Goal: Transaction & Acquisition: Purchase product/service

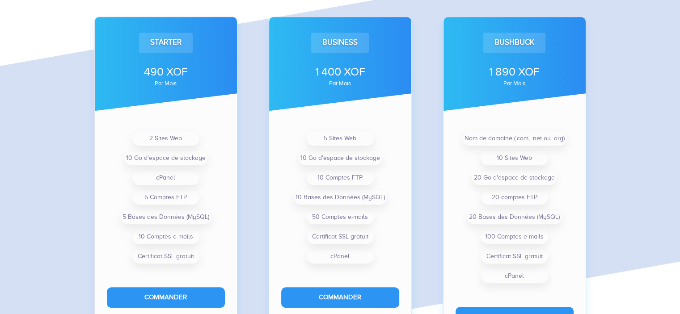
scroll to position [708, 0]
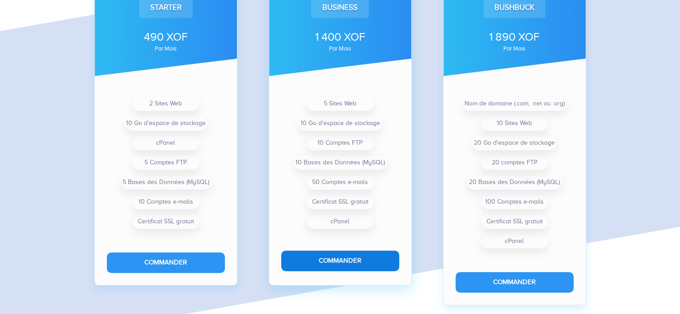
click at [338, 259] on button "Commander" at bounding box center [340, 261] width 118 height 20
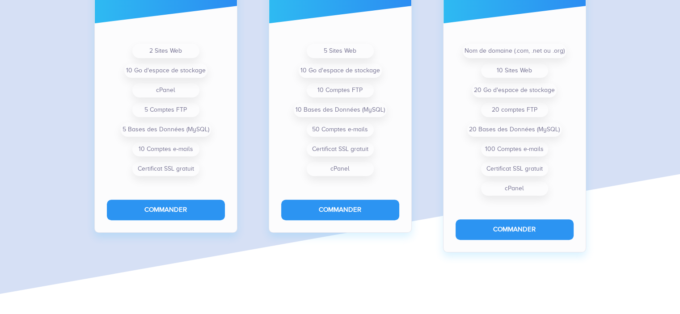
scroll to position [785, 0]
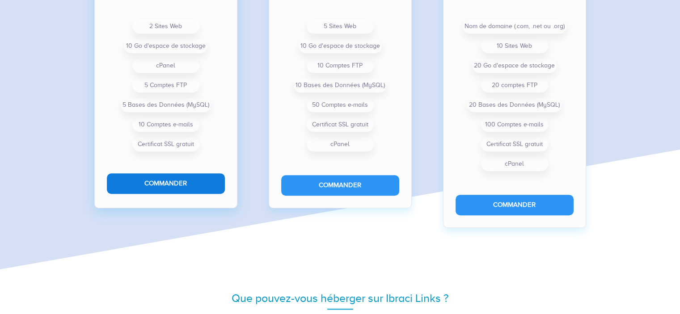
click at [188, 180] on button "Commander" at bounding box center [166, 183] width 118 height 20
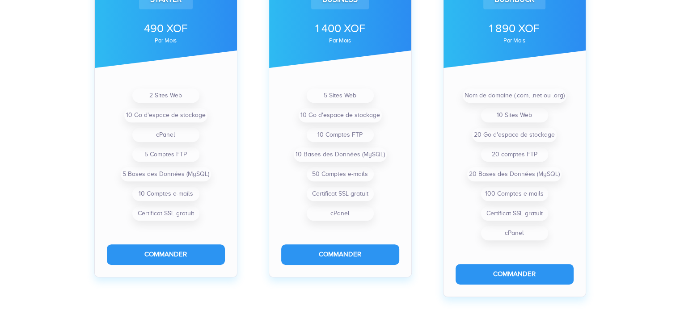
scroll to position [332, 0]
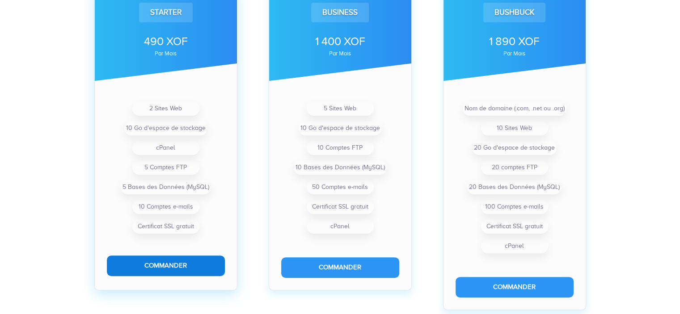
click at [156, 268] on button "Commander" at bounding box center [166, 266] width 118 height 20
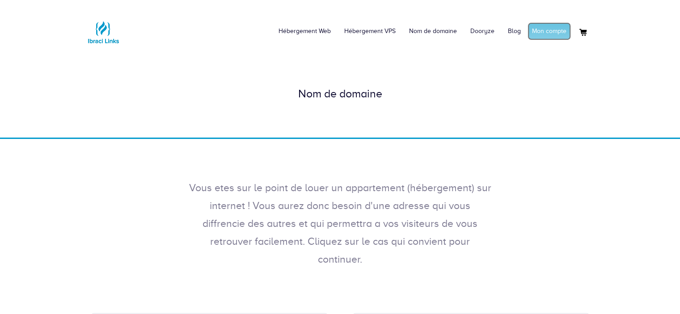
click at [544, 33] on link "Mon compte" at bounding box center [548, 31] width 43 height 18
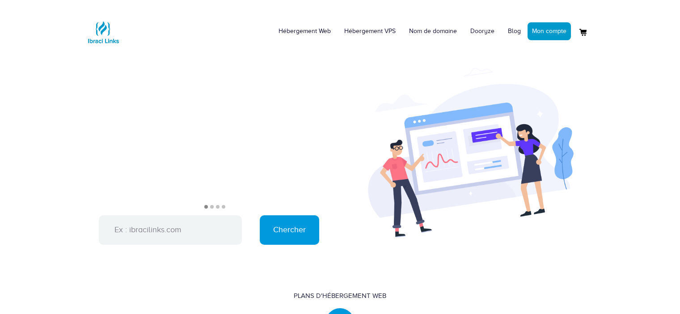
scroll to position [451, 0]
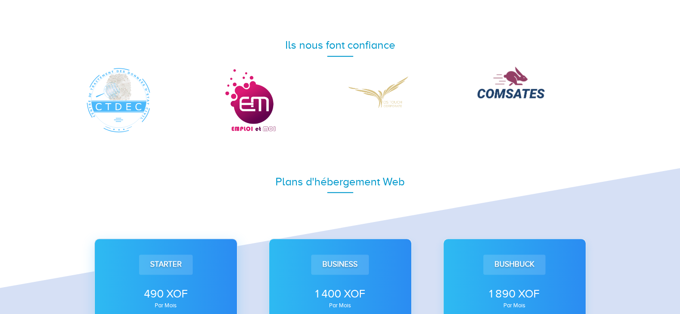
click at [163, 269] on div "Starter" at bounding box center [166, 265] width 54 height 20
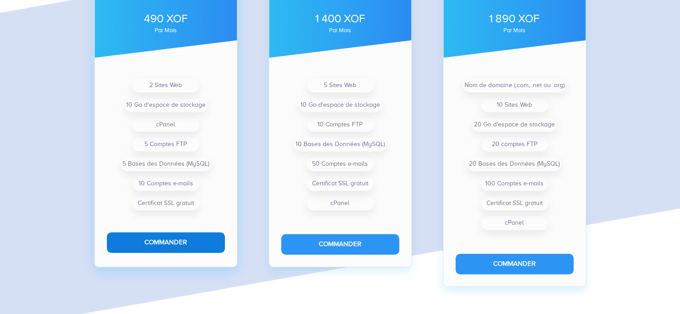
scroll to position [726, 0]
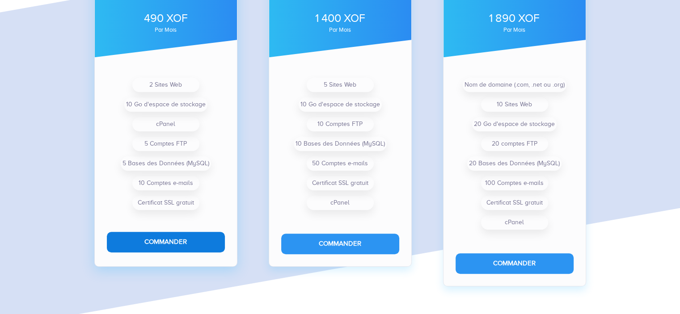
click at [166, 242] on button "Commander" at bounding box center [166, 242] width 118 height 20
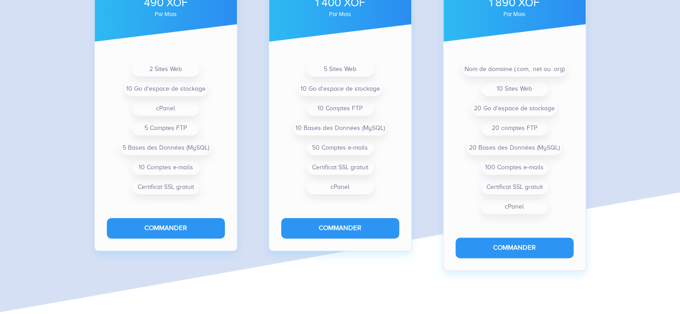
scroll to position [757, 0]
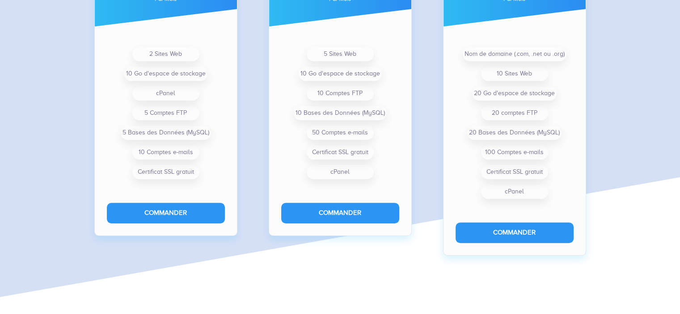
drag, startPoint x: 683, startPoint y: 88, endPoint x: 674, endPoint y: 126, distance: 40.0
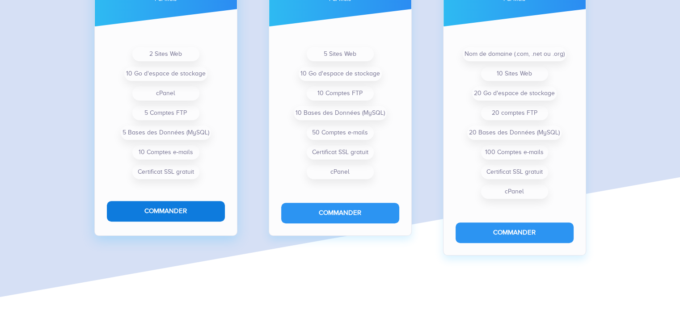
click at [179, 211] on button "Commander" at bounding box center [166, 211] width 118 height 20
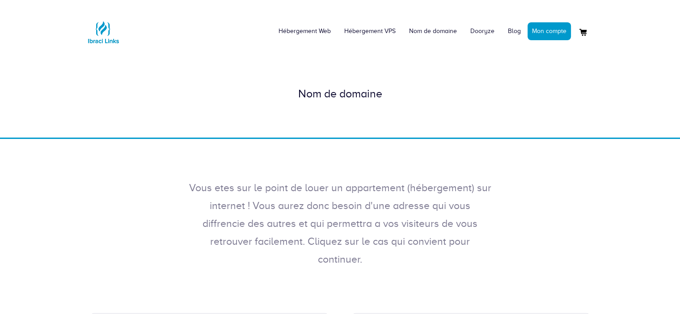
click at [321, 93] on div "Nom de domaine" at bounding box center [340, 94] width 510 height 16
click at [316, 116] on div "Nom de domaine" at bounding box center [340, 94] width 680 height 88
drag, startPoint x: 316, startPoint y: 127, endPoint x: 299, endPoint y: 134, distance: 18.5
click at [299, 134] on div "Nom de domaine" at bounding box center [340, 94] width 680 height 88
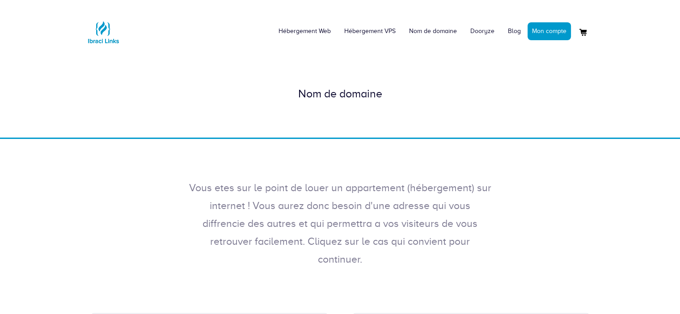
click at [328, 75] on div "Nom de domaine" at bounding box center [340, 93] width 523 height 43
click at [467, 80] on div "Nom de domaine" at bounding box center [340, 93] width 523 height 43
click at [458, 107] on div "Nom de domaine" at bounding box center [340, 93] width 523 height 43
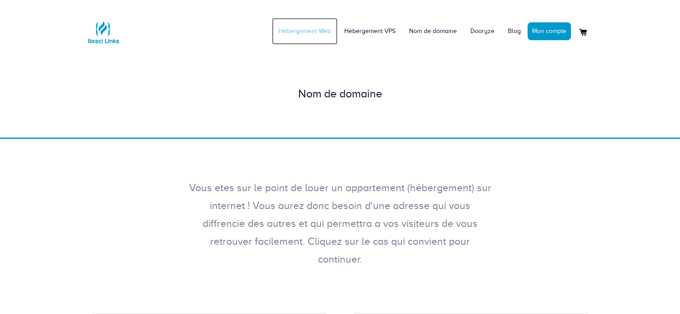
click at [305, 30] on link "Hébergement Web" at bounding box center [305, 31] width 66 height 27
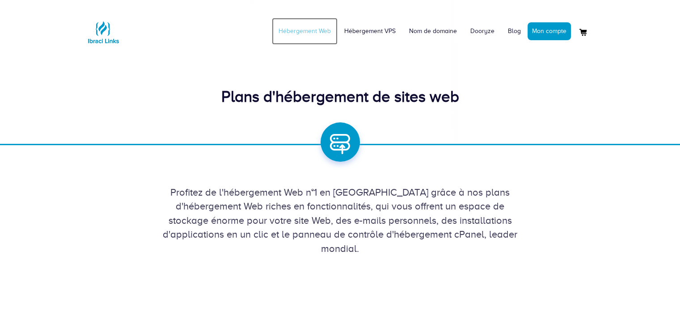
click at [309, 31] on link "Hébergement Web" at bounding box center [305, 31] width 66 height 27
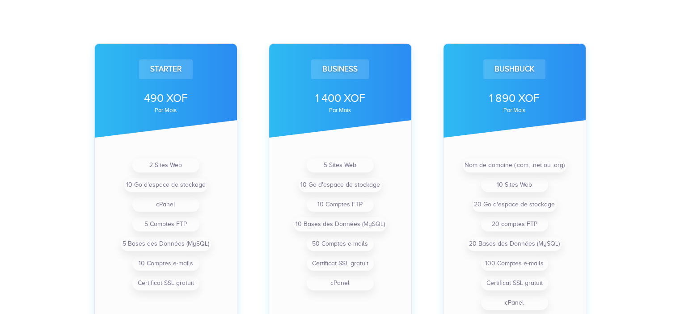
scroll to position [550, 0]
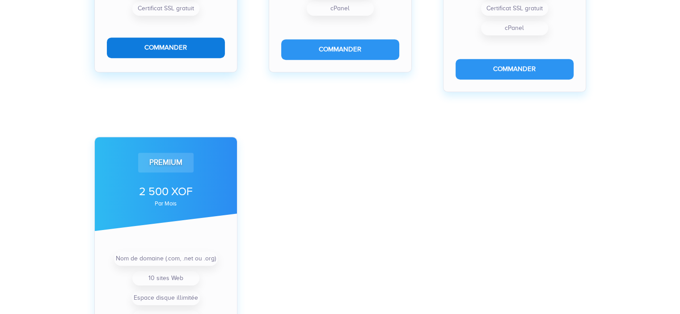
click at [156, 40] on button "Commander" at bounding box center [166, 48] width 118 height 20
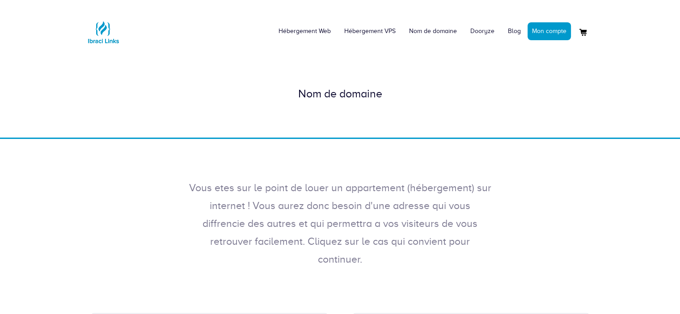
click at [309, 96] on div "Nom de domaine" at bounding box center [340, 94] width 510 height 16
click at [282, 130] on div "Nom de domaine" at bounding box center [340, 94] width 680 height 88
drag, startPoint x: 269, startPoint y: 145, endPoint x: 291, endPoint y: 61, distance: 86.4
click at [291, 61] on div "Hébergement Web Hébergement VPS Nom de domaine Dooryze Blog Mon compte" at bounding box center [340, 219] width 680 height 438
click at [291, 61] on div "Nom de domaine" at bounding box center [340, 94] width 680 height 88
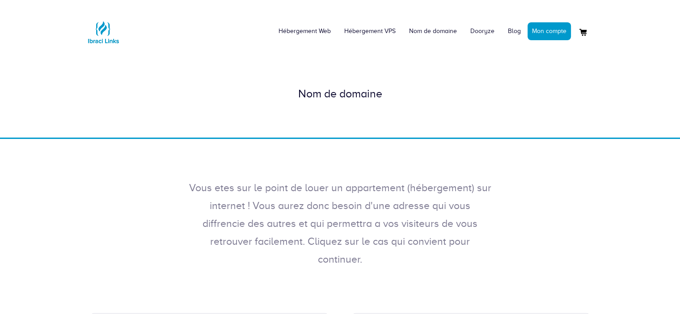
click at [291, 61] on div "Nom de domaine" at bounding box center [340, 94] width 680 height 88
click at [453, 120] on div "Nom de domaine" at bounding box center [340, 94] width 680 height 88
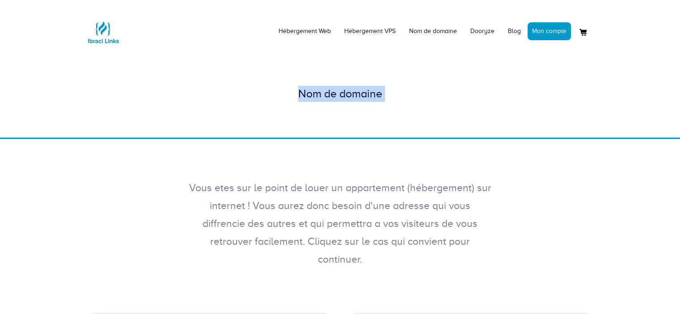
click at [451, 107] on div "Nom de domaine" at bounding box center [340, 93] width 523 height 43
click at [387, 139] on div "Vous etes sur le point de louer un appartement (hébergement) sur internet ! Vou…" at bounding box center [340, 213] width 680 height 148
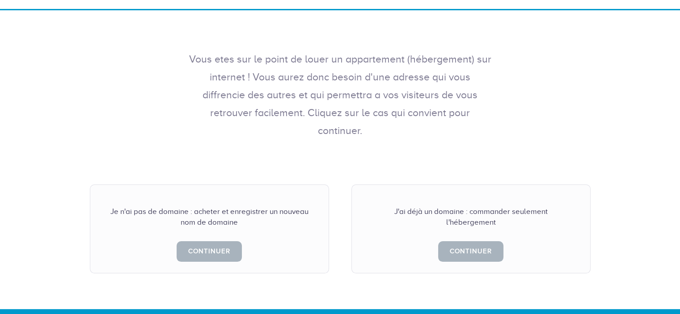
scroll to position [137, 0]
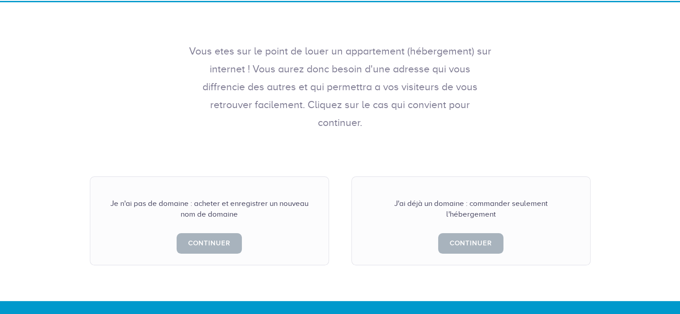
drag, startPoint x: 686, startPoint y: 123, endPoint x: 686, endPoint y: 186, distance: 62.6
click at [679, 186] on html "Hébergement Web Hébergement VPS Nom de domaine Dooryze Blog Mon compte" at bounding box center [340, 199] width 680 height 672
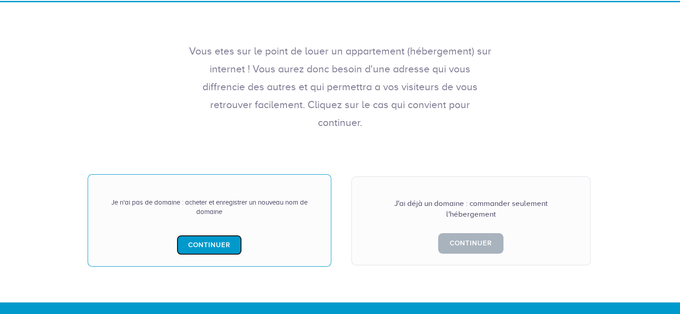
click at [196, 235] on link "Continuer" at bounding box center [209, 245] width 65 height 20
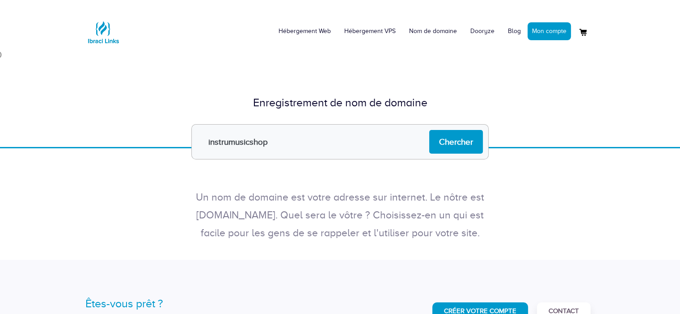
click at [230, 139] on input "instrumusicshop" at bounding box center [339, 141] width 297 height 35
type input "instru-musicshop"
click at [452, 144] on input "Chercher" at bounding box center [456, 142] width 54 height 24
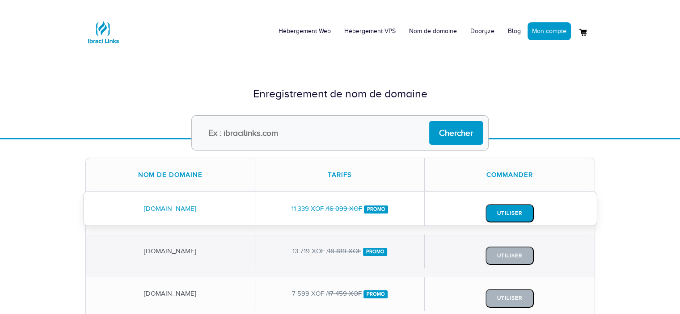
click at [492, 215] on button "Utiliser" at bounding box center [509, 213] width 48 height 18
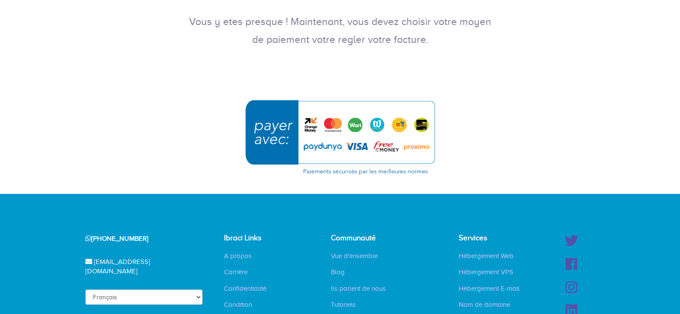
scroll to position [166, 0]
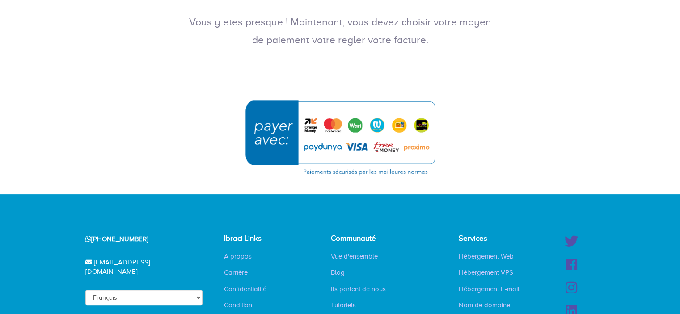
drag, startPoint x: 686, startPoint y: 110, endPoint x: 681, endPoint y: 193, distance: 83.3
click at [679, 193] on html "Hébergement Web Hébergement VPS Nom de domaine Dooryze Blog Mon compte" at bounding box center [340, 131] width 680 height 594
click at [295, 144] on img "submit" at bounding box center [340, 137] width 201 height 87
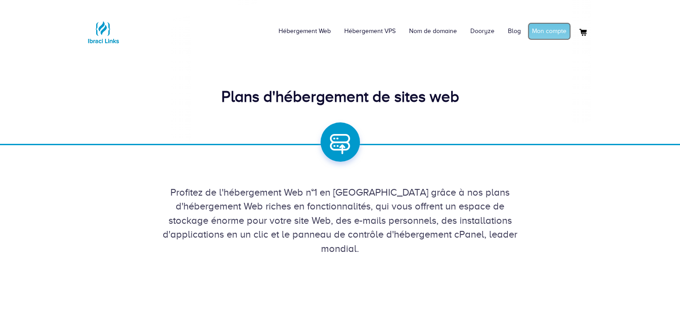
click at [535, 28] on link "Mon compte" at bounding box center [548, 31] width 43 height 18
